Goal: Task Accomplishment & Management: Manage account settings

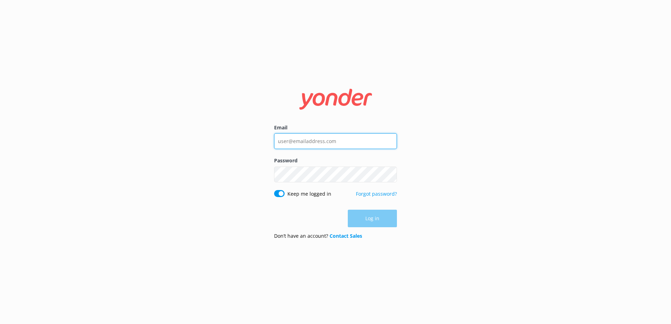
type input "[EMAIL_ADDRESS][DOMAIN_NAME]"
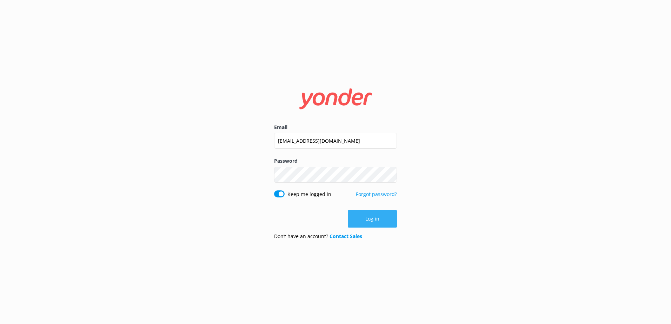
click at [378, 217] on div "Log in" at bounding box center [335, 219] width 123 height 18
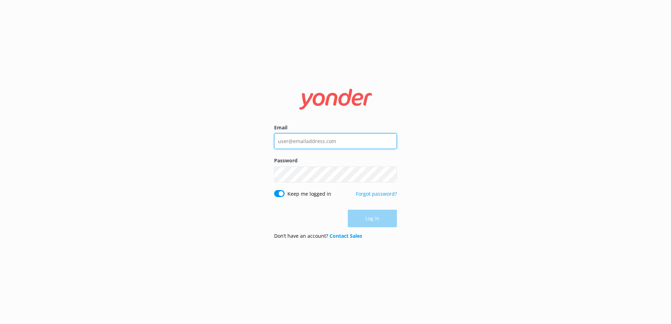
type input "[EMAIL_ADDRESS][DOMAIN_NAME]"
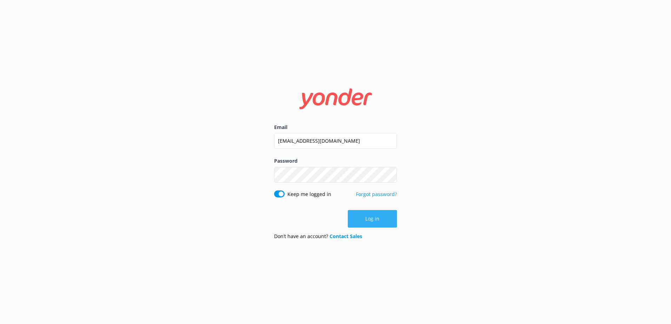
click at [370, 218] on div "Log in" at bounding box center [335, 219] width 123 height 18
click at [371, 233] on form "Email depalmtoursreservations@depalmtours.com Password Show password Keep me lo…" at bounding box center [335, 162] width 123 height 167
click at [390, 214] on button "Log in" at bounding box center [372, 219] width 49 height 18
